Goal: Task Accomplishment & Management: Complete application form

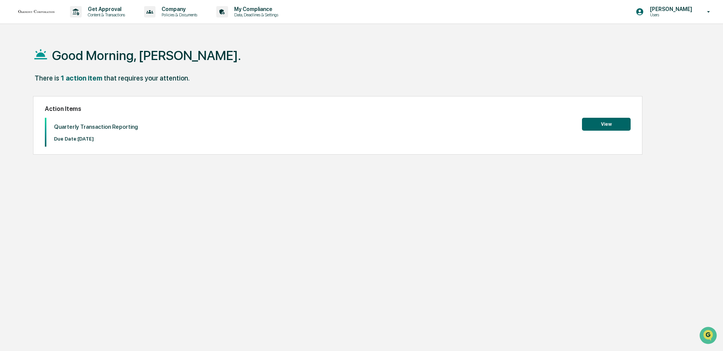
click at [599, 124] on button "View" at bounding box center [606, 124] width 49 height 13
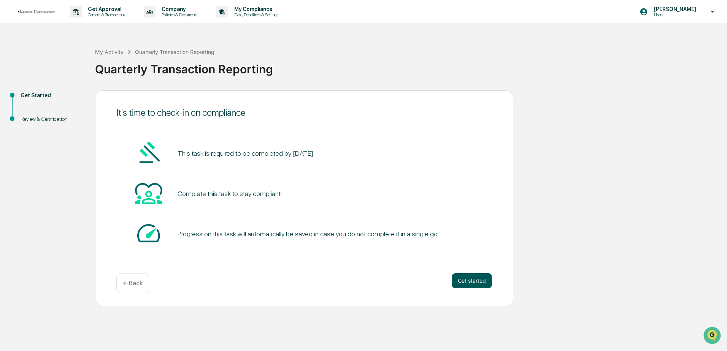
click at [465, 278] on button "Get started" at bounding box center [471, 280] width 40 height 15
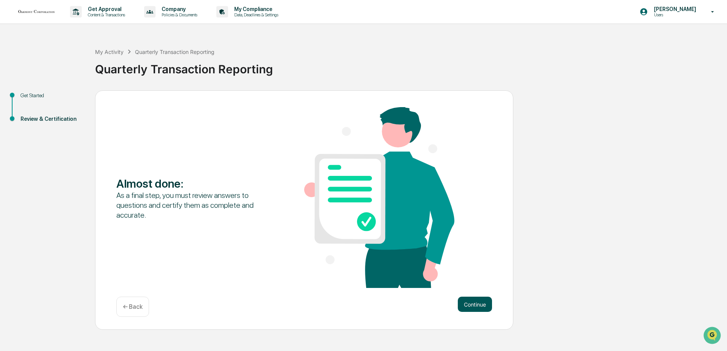
click at [471, 304] on button "Continue" at bounding box center [475, 304] width 34 height 15
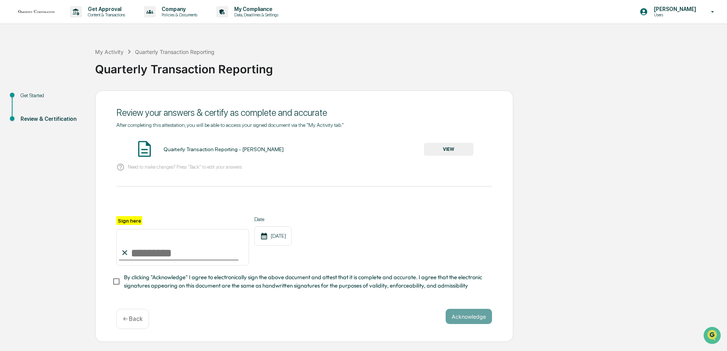
click at [144, 250] on input "Sign here" at bounding box center [182, 247] width 133 height 36
type input "**********"
click at [468, 322] on button "Acknowledge" at bounding box center [468, 316] width 46 height 15
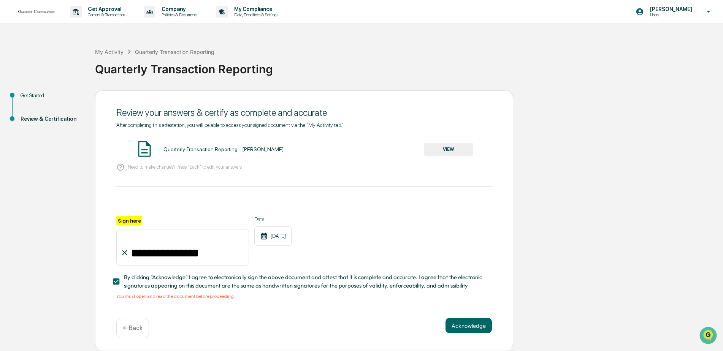
click at [187, 147] on div "Quarterly Transaction Reporting - [PERSON_NAME]" at bounding box center [223, 149] width 120 height 6
click at [436, 149] on button "VIEW" at bounding box center [448, 149] width 49 height 13
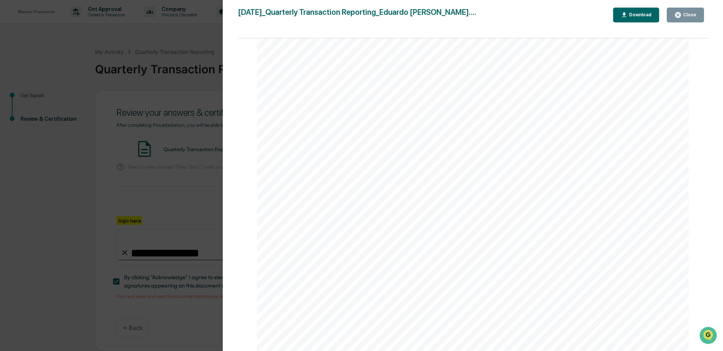
scroll to position [190, 0]
click at [688, 19] on button "Close" at bounding box center [685, 15] width 37 height 15
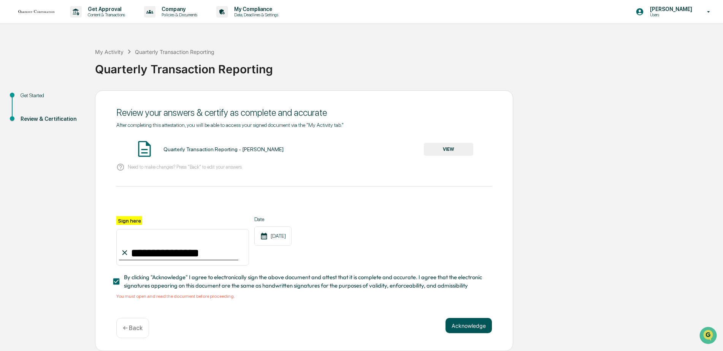
click at [465, 328] on button "Acknowledge" at bounding box center [468, 325] width 46 height 15
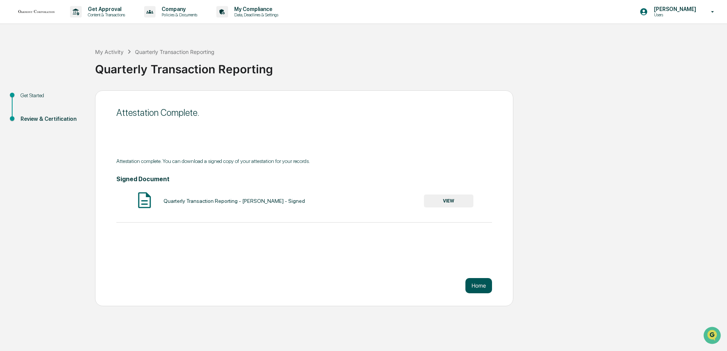
click at [477, 287] on button "Home" at bounding box center [478, 285] width 27 height 15
